Goal: Transaction & Acquisition: Purchase product/service

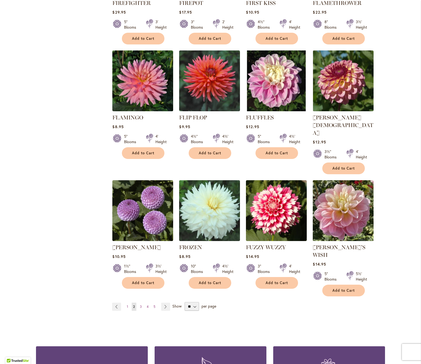
scroll to position [1736, 0]
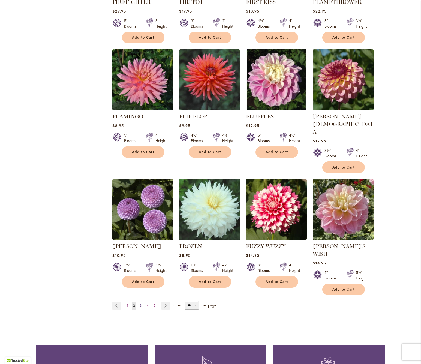
click at [141, 303] on span "3" at bounding box center [141, 305] width 2 height 4
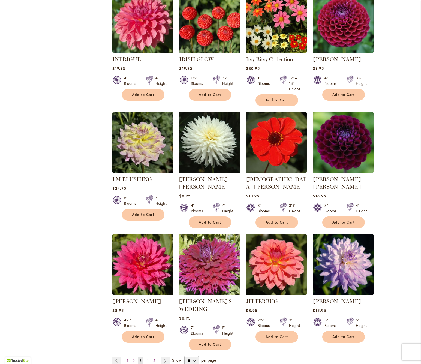
scroll to position [1767, 0]
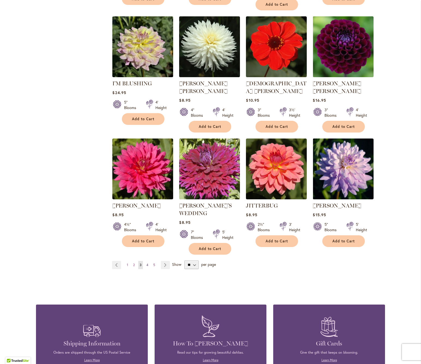
click at [147, 263] on span "4" at bounding box center [147, 265] width 2 height 4
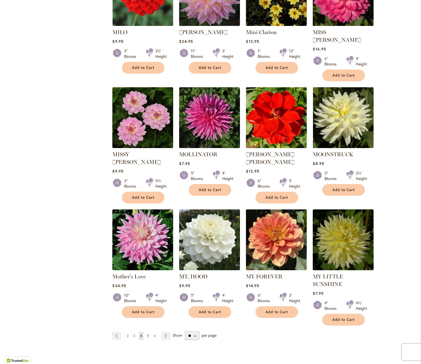
scroll to position [1758, 0]
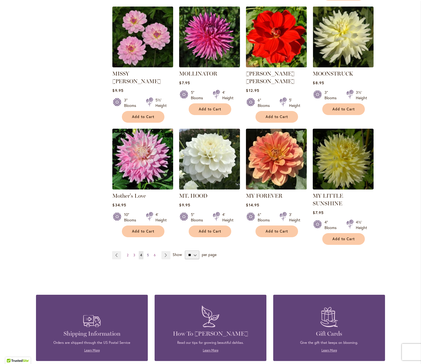
click at [147, 253] on span "5" at bounding box center [148, 255] width 2 height 4
